Goal: Transaction & Acquisition: Obtain resource

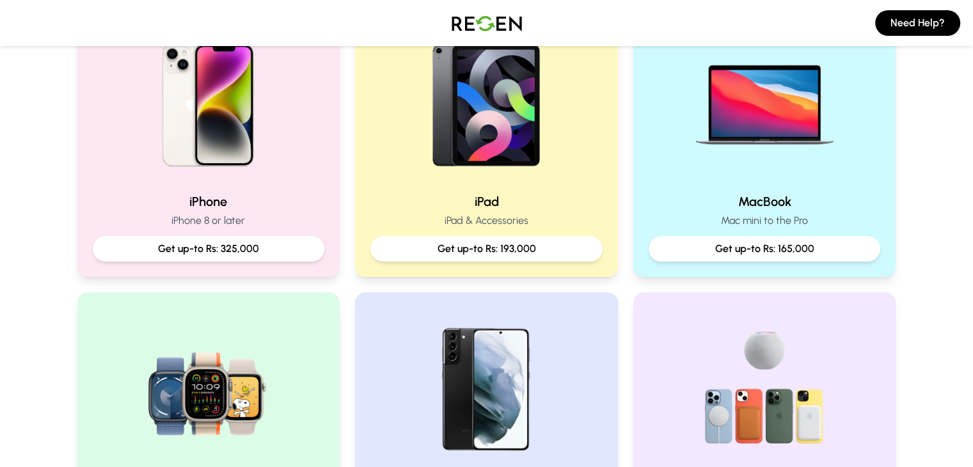
scroll to position [315, 0]
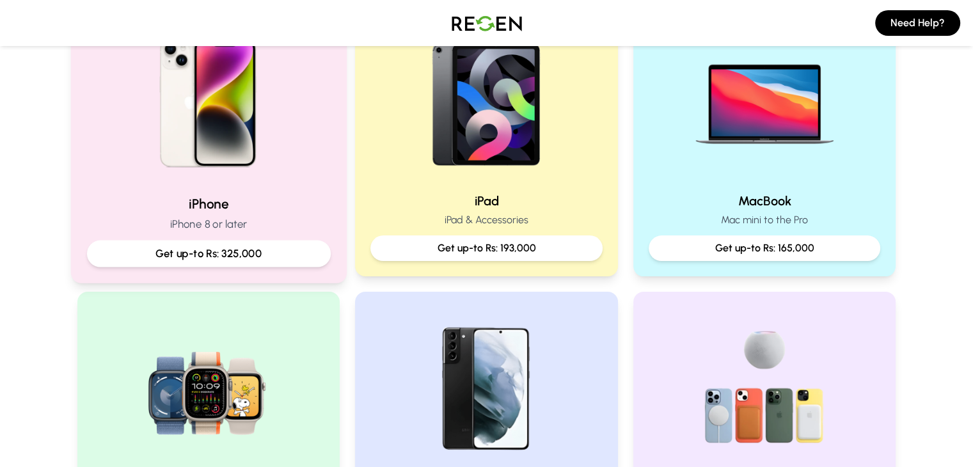
click at [224, 237] on div "iPhone iPhone 8 or later Get up-to Rs: 325,000" at bounding box center [208, 231] width 244 height 72
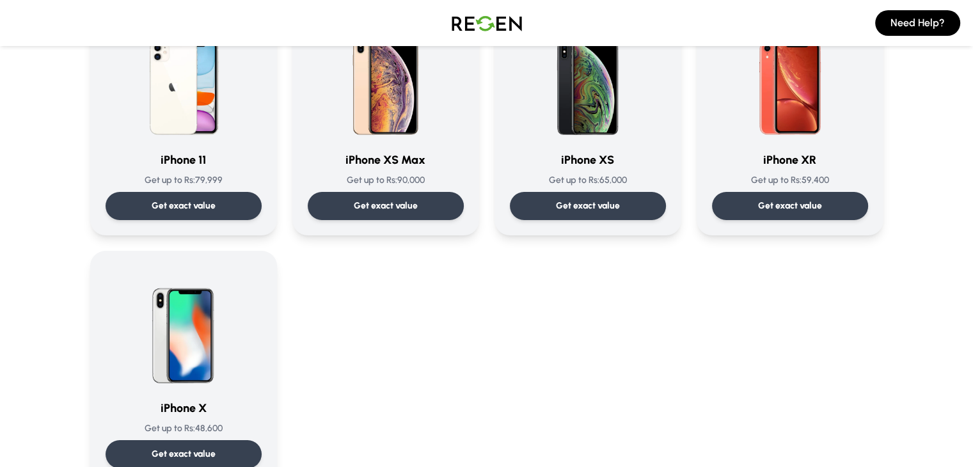
scroll to position [1467, 0]
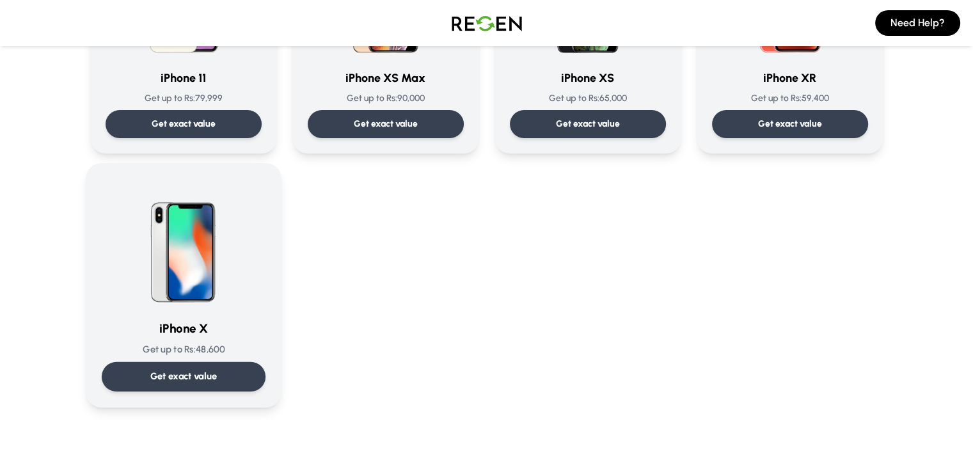
click at [177, 365] on div "Get exact value" at bounding box center [183, 376] width 164 height 29
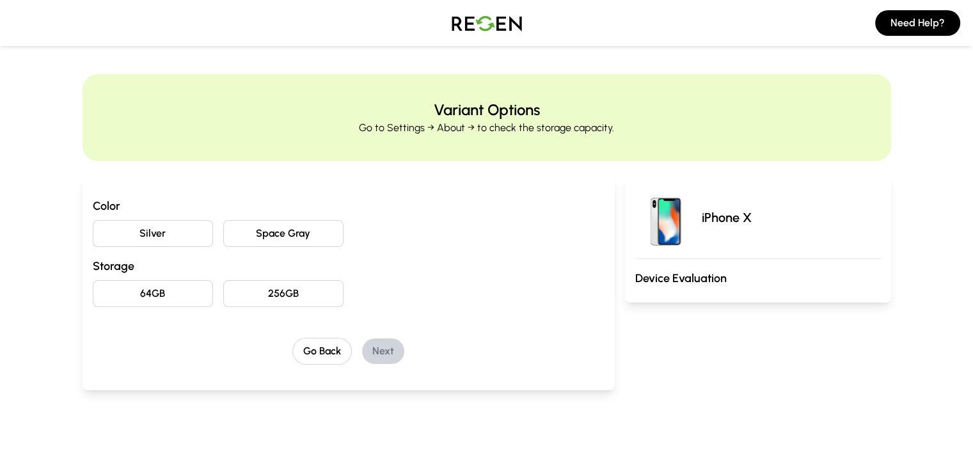
click at [114, 236] on button "Silver" at bounding box center [153, 233] width 120 height 27
click at [241, 290] on button "256GB" at bounding box center [283, 293] width 120 height 27
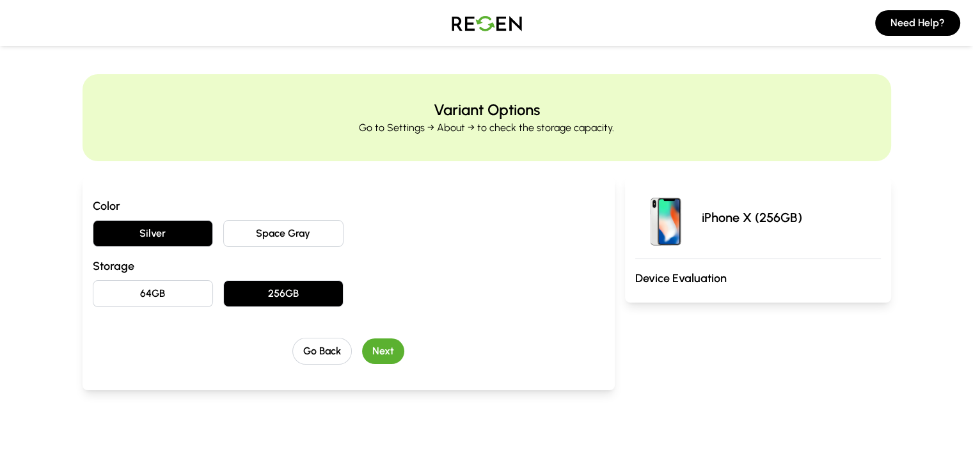
click at [362, 362] on button "Next" at bounding box center [383, 351] width 42 height 26
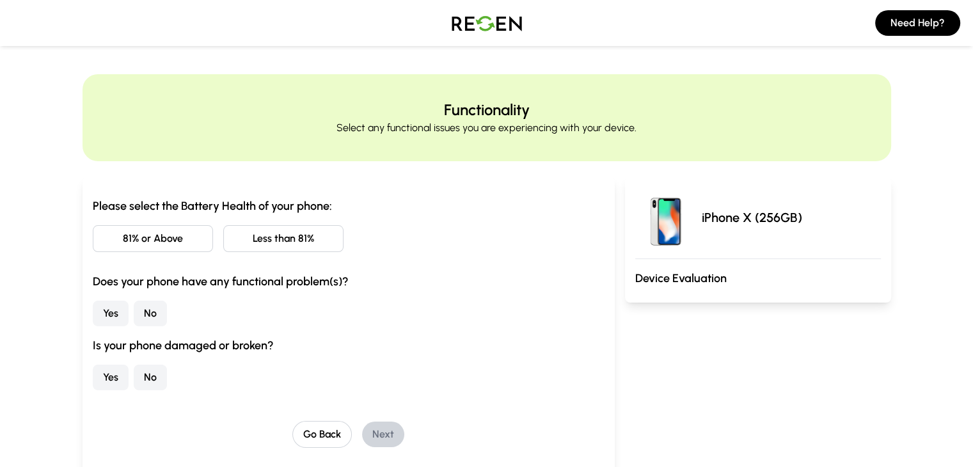
click at [156, 246] on button "81% or Above" at bounding box center [153, 238] width 120 height 27
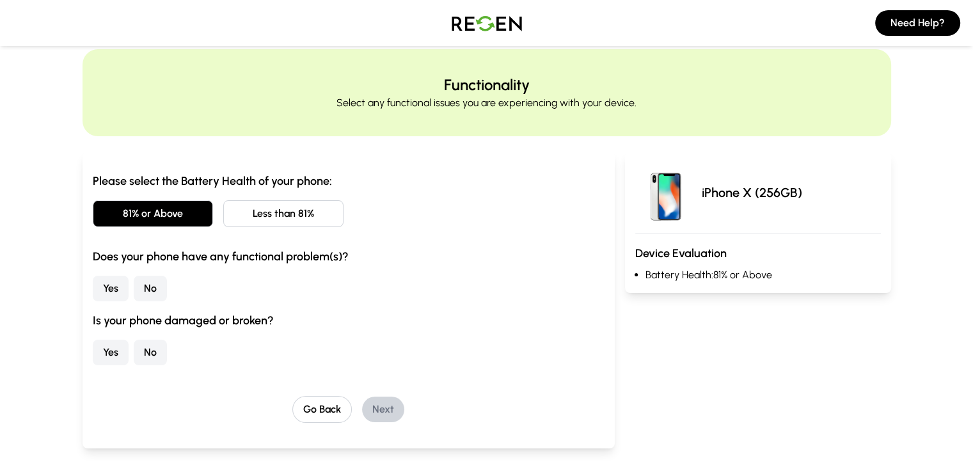
scroll to position [26, 0]
click at [134, 283] on button "No" at bounding box center [150, 288] width 33 height 26
click at [134, 346] on button "No" at bounding box center [150, 352] width 33 height 26
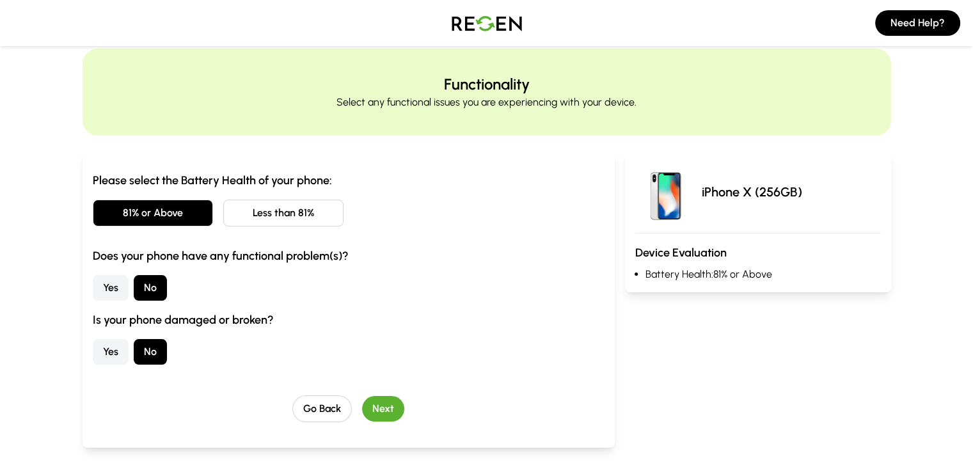
click at [363, 399] on button "Next" at bounding box center [383, 409] width 42 height 26
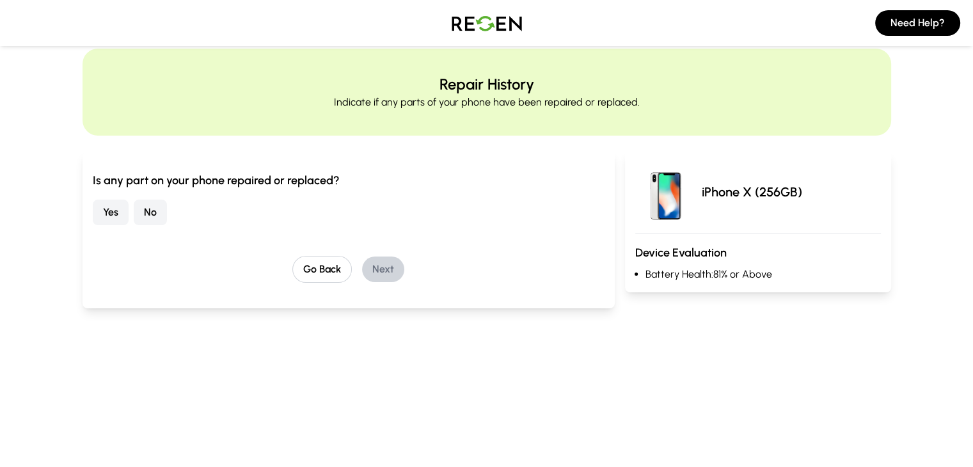
click at [134, 206] on button "No" at bounding box center [150, 213] width 33 height 26
click at [362, 271] on button "Next" at bounding box center [383, 270] width 42 height 26
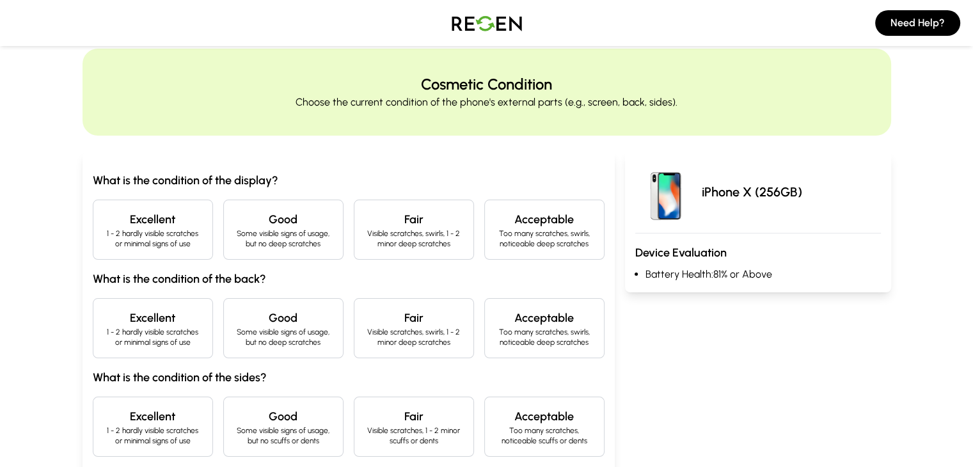
click at [370, 240] on p "Visible scratches, swirls, 1 - 2 minor deep scratches" at bounding box center [414, 238] width 99 height 20
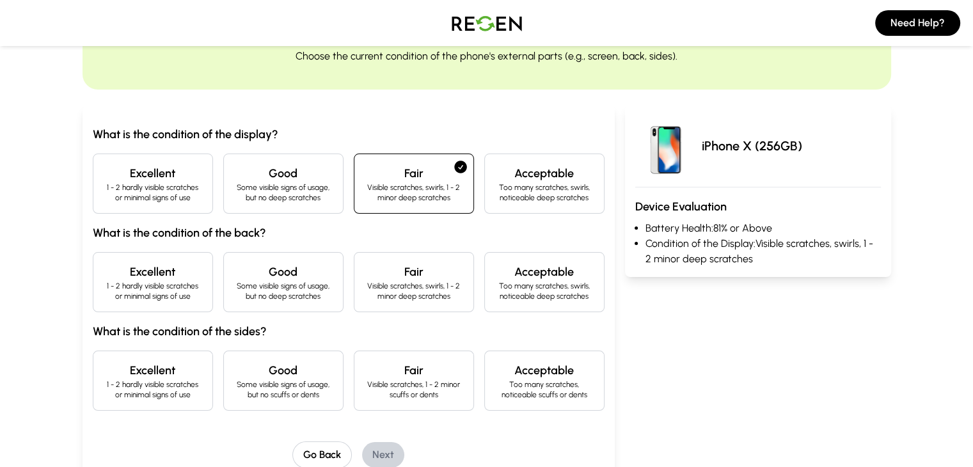
scroll to position [77, 0]
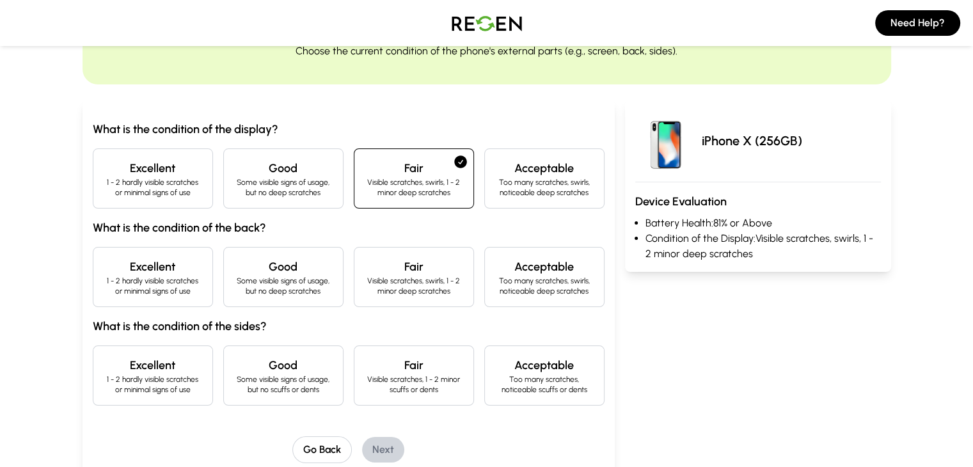
click at [248, 272] on h4 "Good" at bounding box center [283, 267] width 99 height 18
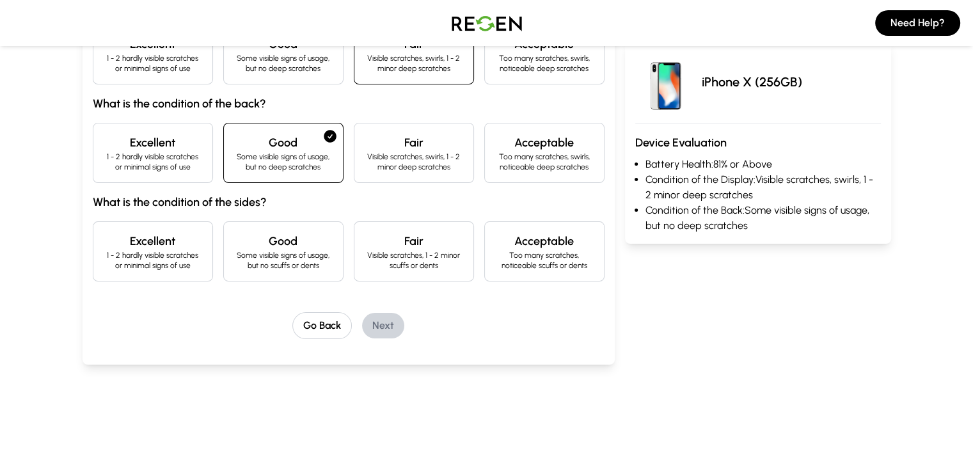
scroll to position [202, 0]
click at [291, 252] on p "Some visible signs of usage, but no scuffs or dents" at bounding box center [283, 259] width 99 height 20
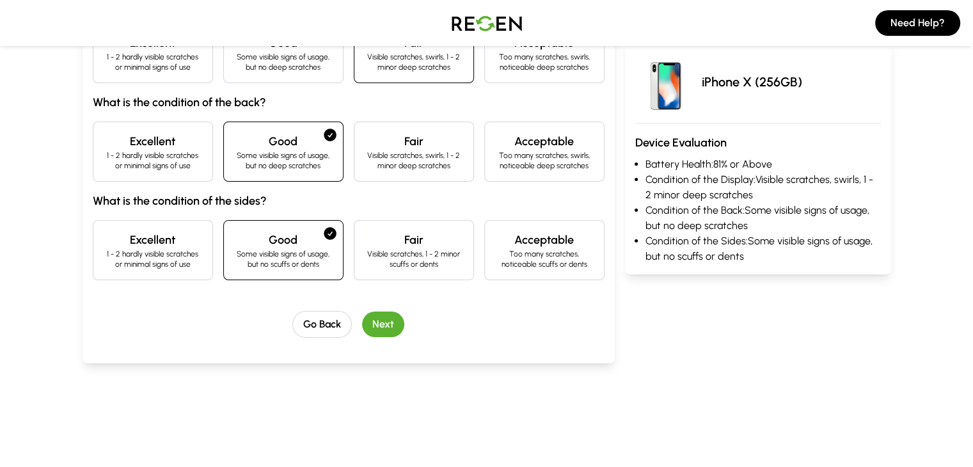
click at [365, 333] on button "Next" at bounding box center [383, 325] width 42 height 26
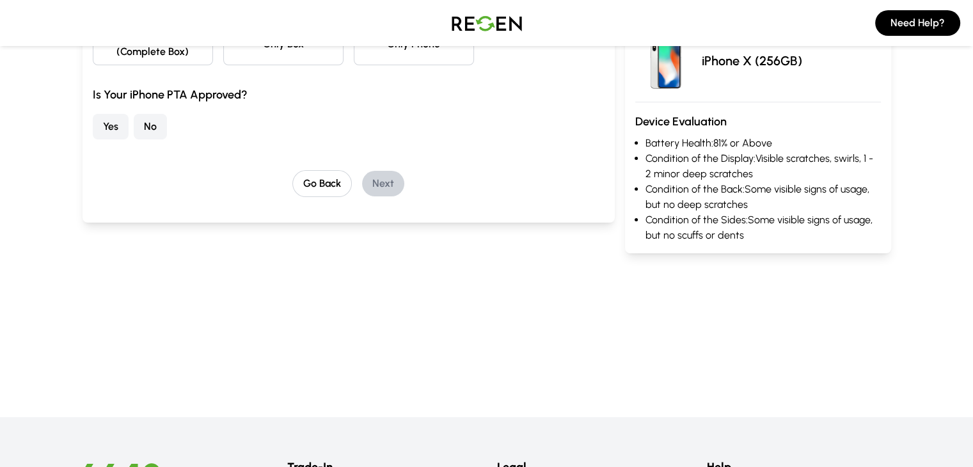
scroll to position [46, 0]
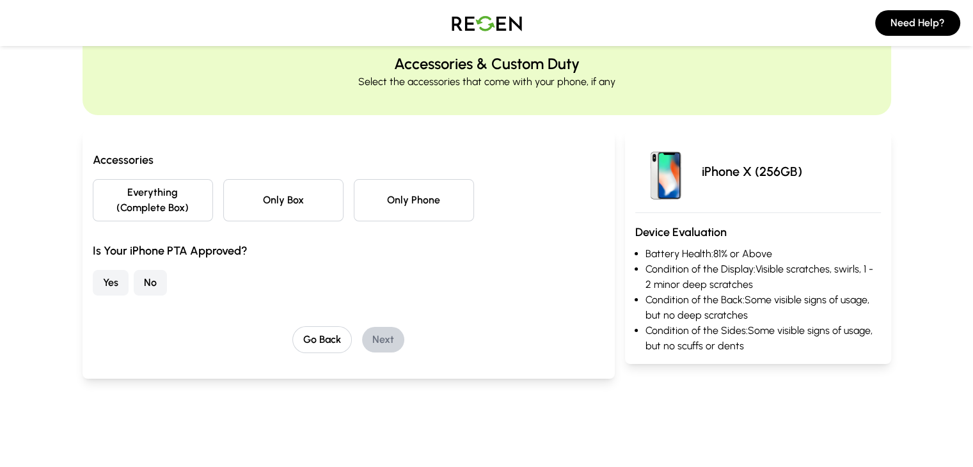
click at [247, 203] on button "Only Box" at bounding box center [283, 200] width 120 height 42
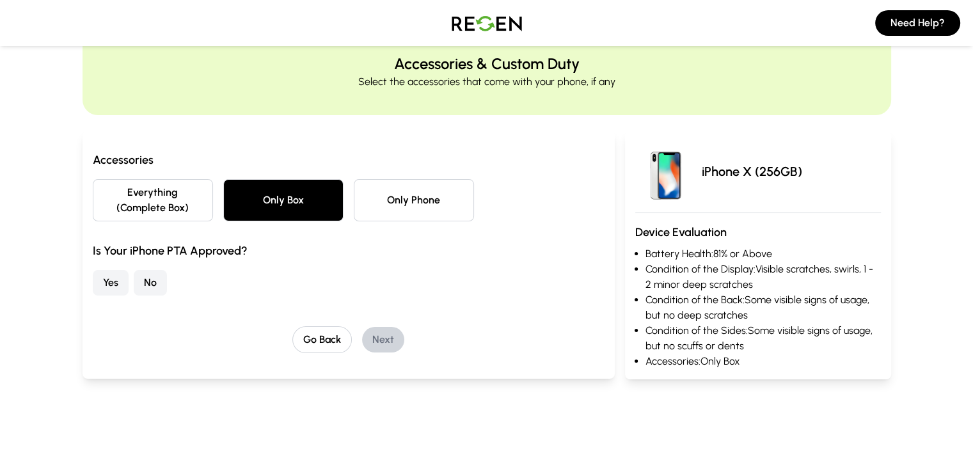
click at [93, 270] on button "Yes" at bounding box center [111, 283] width 36 height 26
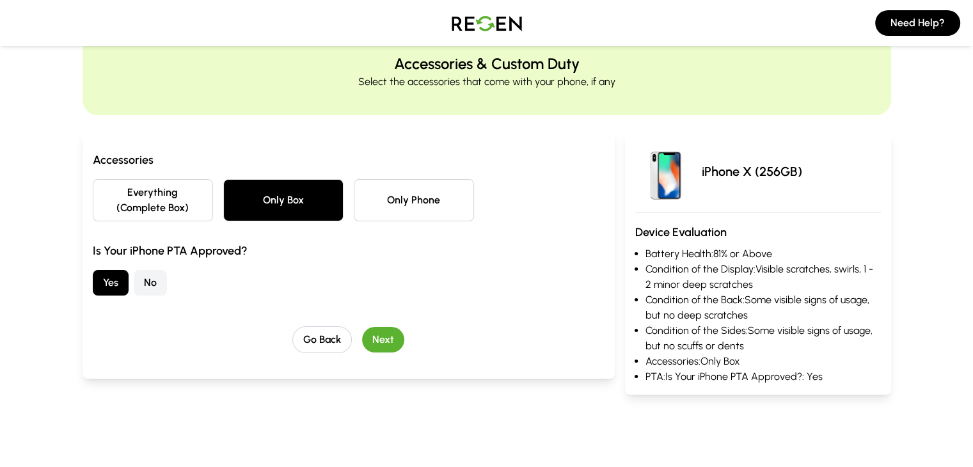
click at [362, 327] on button "Next" at bounding box center [383, 340] width 42 height 26
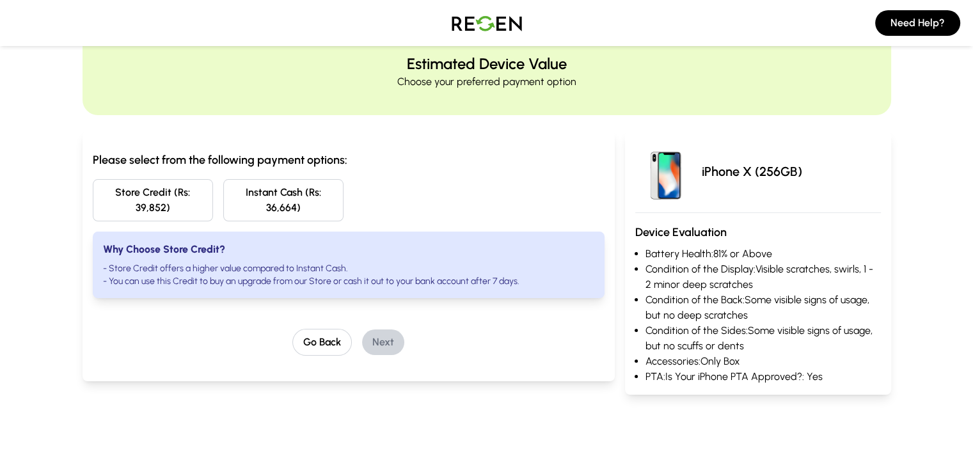
click at [138, 200] on button "Store Credit (Rs: 39,852)" at bounding box center [153, 200] width 120 height 42
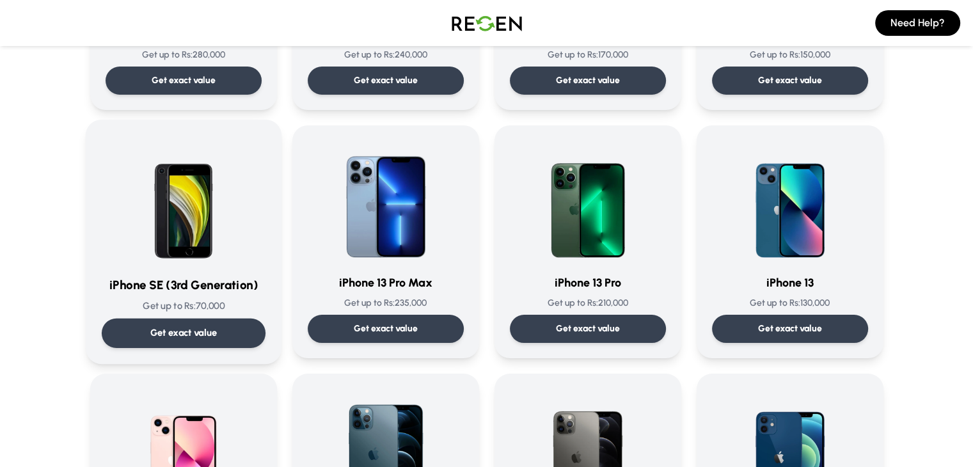
scroll to position [514, 0]
